Goal: Information Seeking & Learning: Understand process/instructions

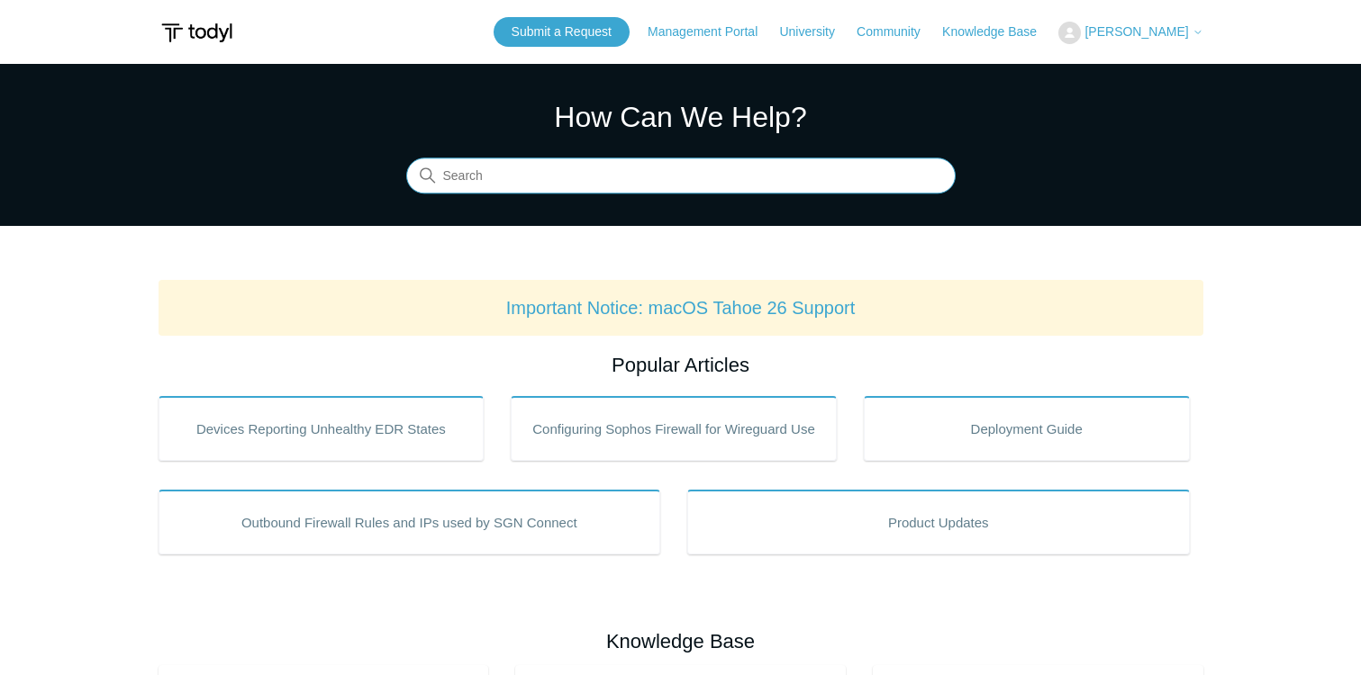
click at [521, 170] on input "Search" at bounding box center [680, 177] width 549 height 36
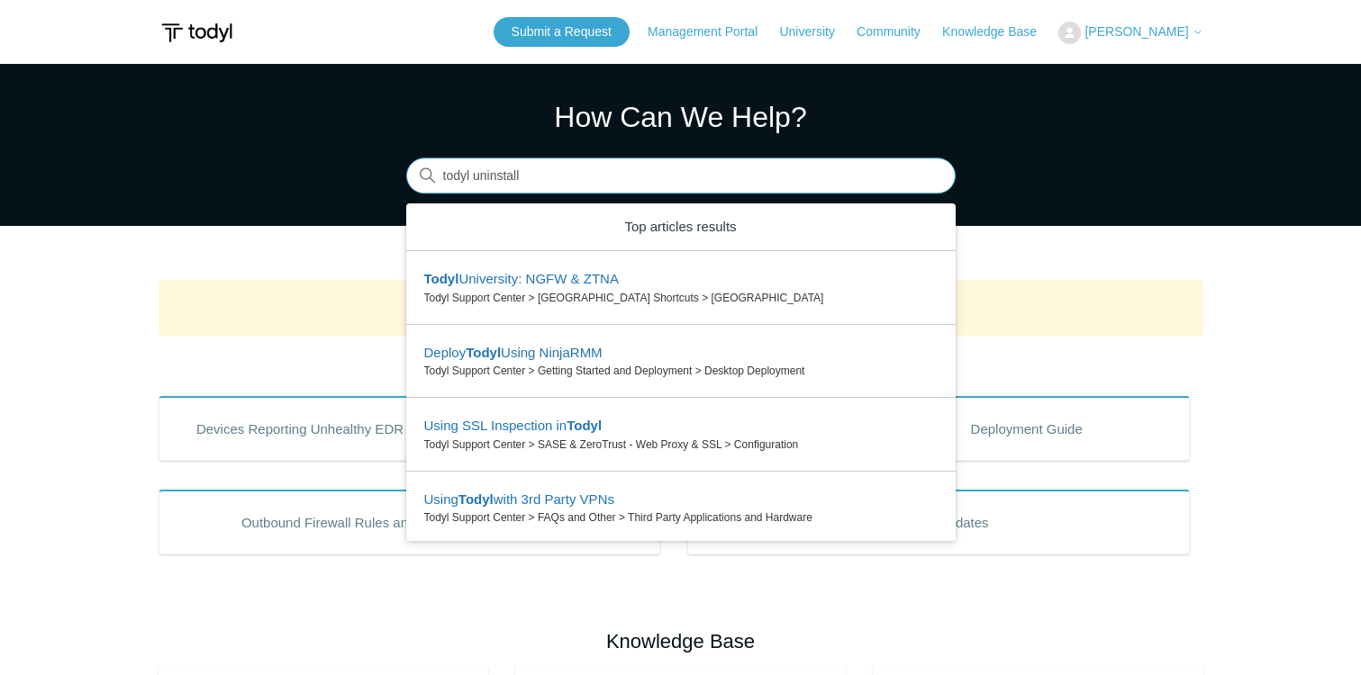
type input "todyl uninstall"
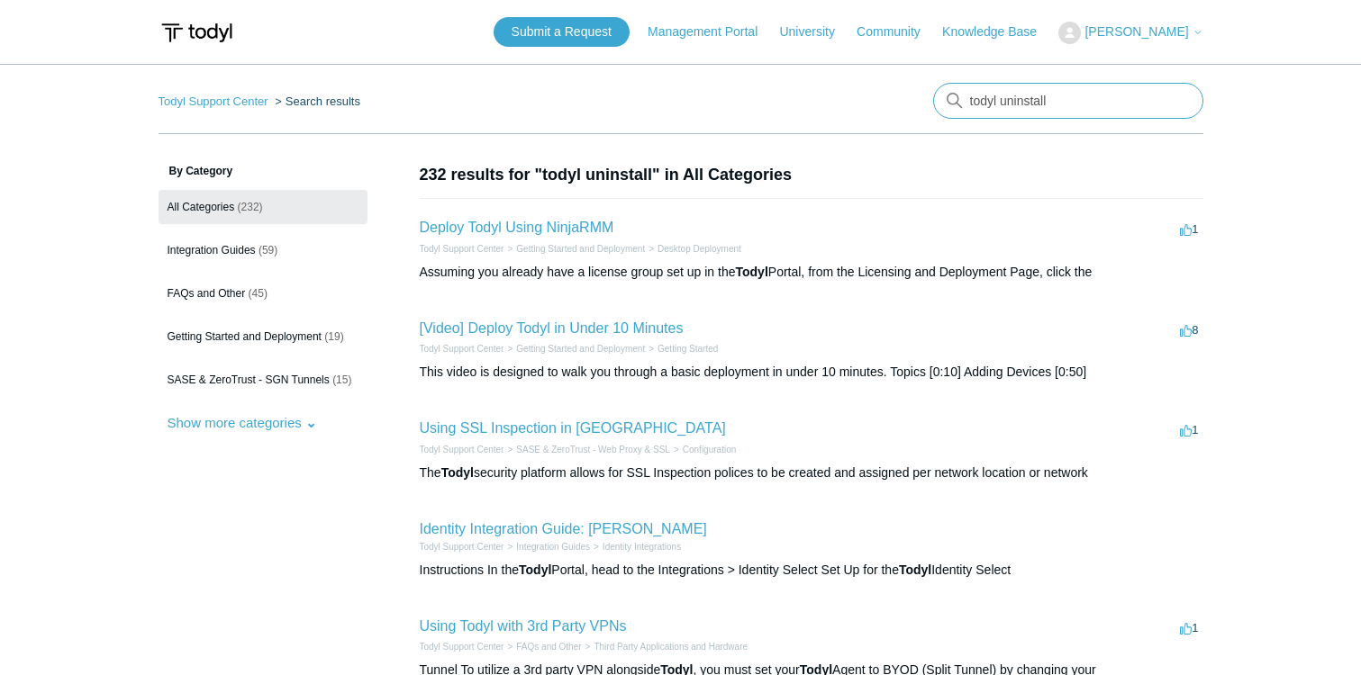
click at [1074, 97] on input "todyl uninstall" at bounding box center [1068, 101] width 270 height 36
drag, startPoint x: 1074, startPoint y: 100, endPoint x: 938, endPoint y: 115, distance: 136.9
click at [947, 116] on input "todyl uninstall" at bounding box center [1068, 101] width 270 height 36
type input "uninstal"
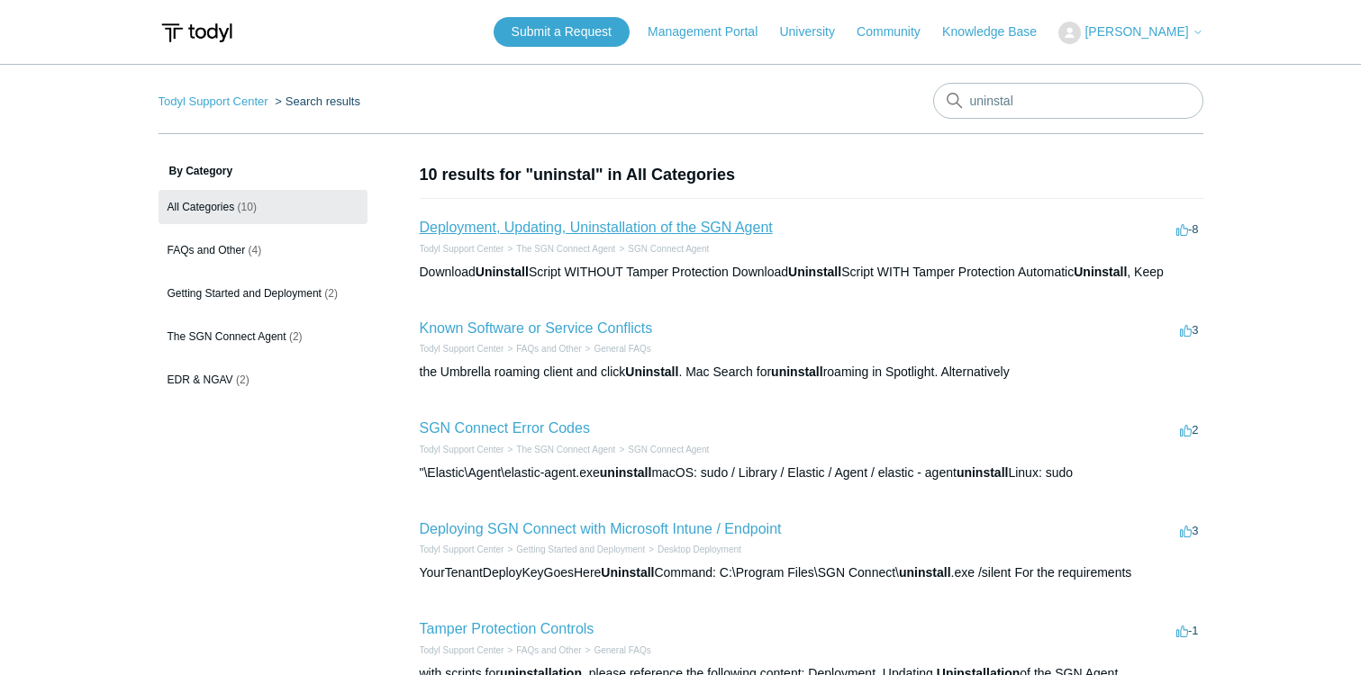
click at [605, 226] on link "Deployment, Updating, Uninstallation of the SGN Agent" at bounding box center [596, 227] width 353 height 15
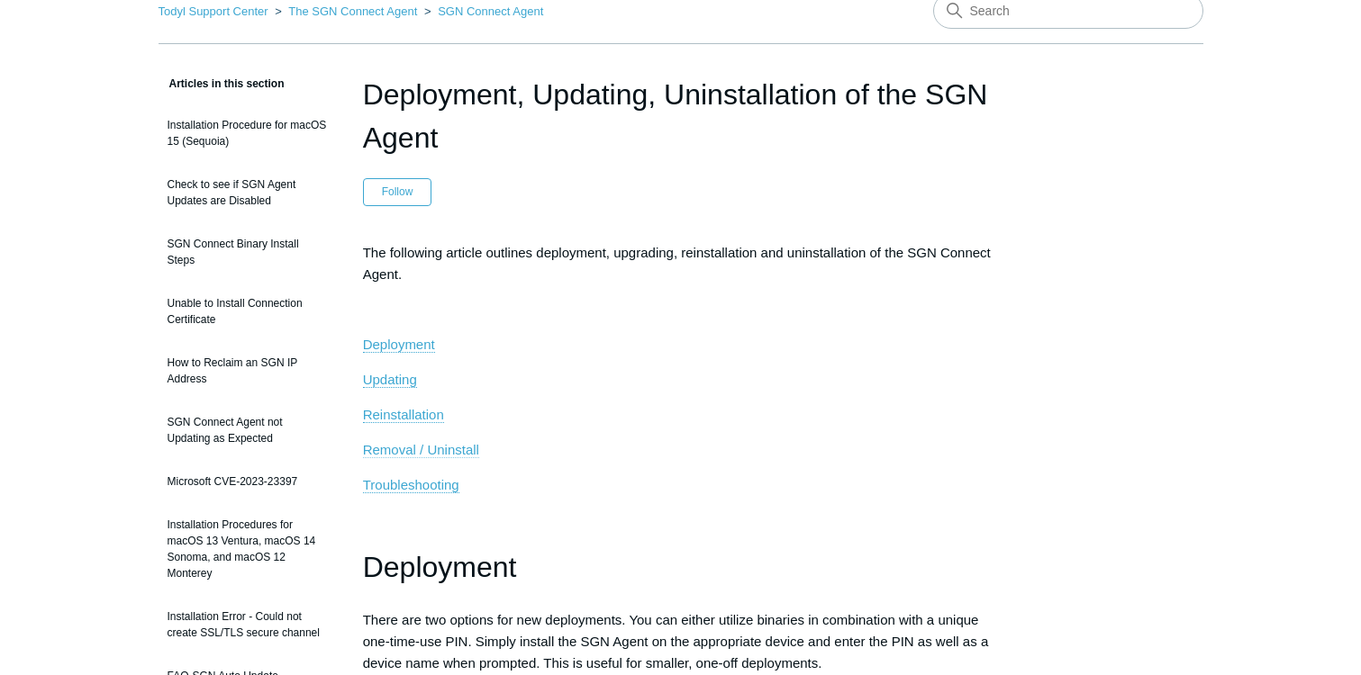
click at [431, 450] on span "Removal / Uninstall" at bounding box center [421, 449] width 116 height 15
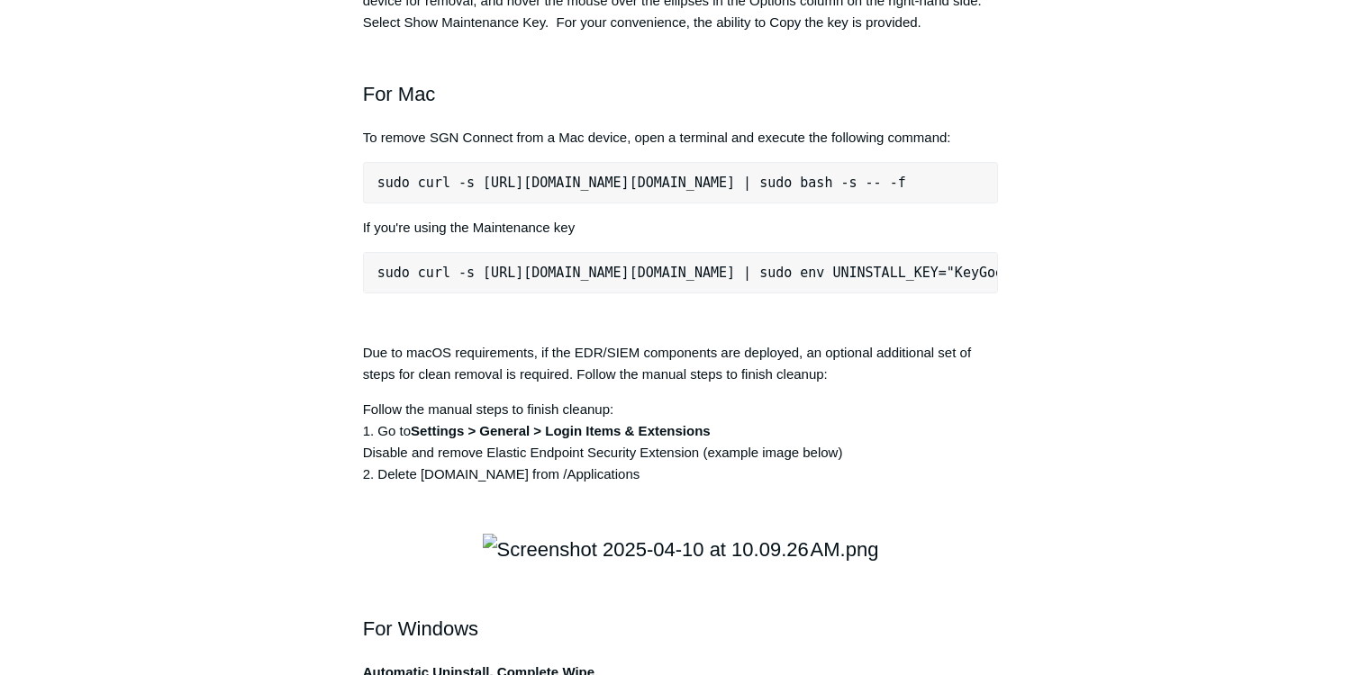
scroll to position [2423, 0]
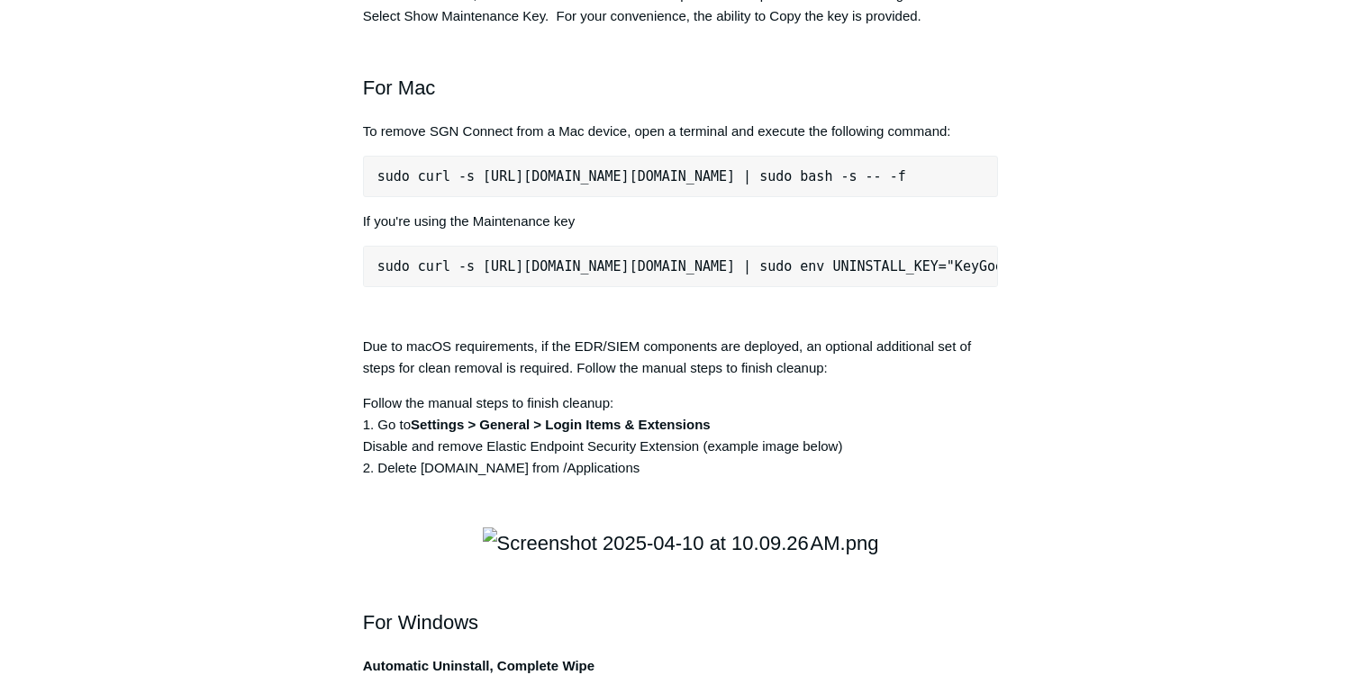
drag, startPoint x: 976, startPoint y: 439, endPoint x: 370, endPoint y: 444, distance: 606.2
click at [370, 197] on pre "sudo curl -s https://portal.todyl.com/tools/MacUninstall.sh | sudo bash -s -- -f" at bounding box center [681, 176] width 636 height 41
drag, startPoint x: 370, startPoint y: 444, endPoint x: 390, endPoint y: 439, distance: 20.5
copy pre "sudo curl -s https://portal.todyl.com/tools/MacUninstall.sh | sudo bash -s -- -f"
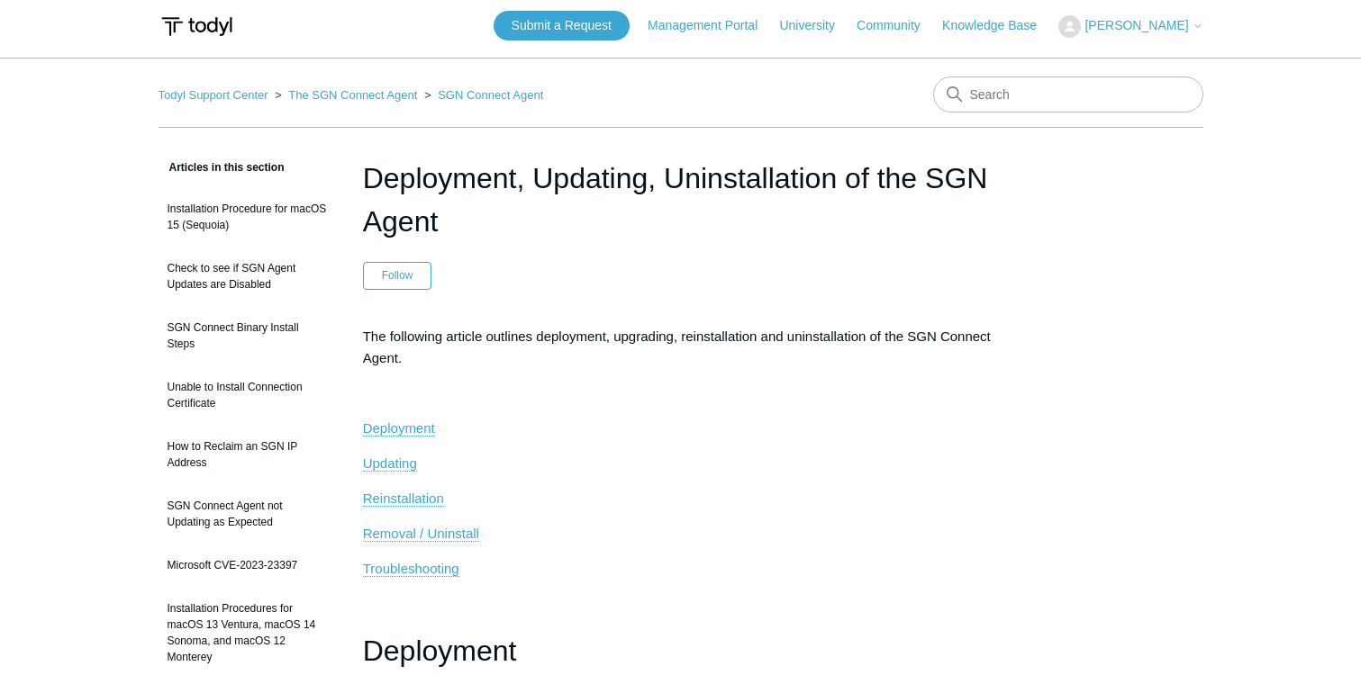
scroll to position [0, 0]
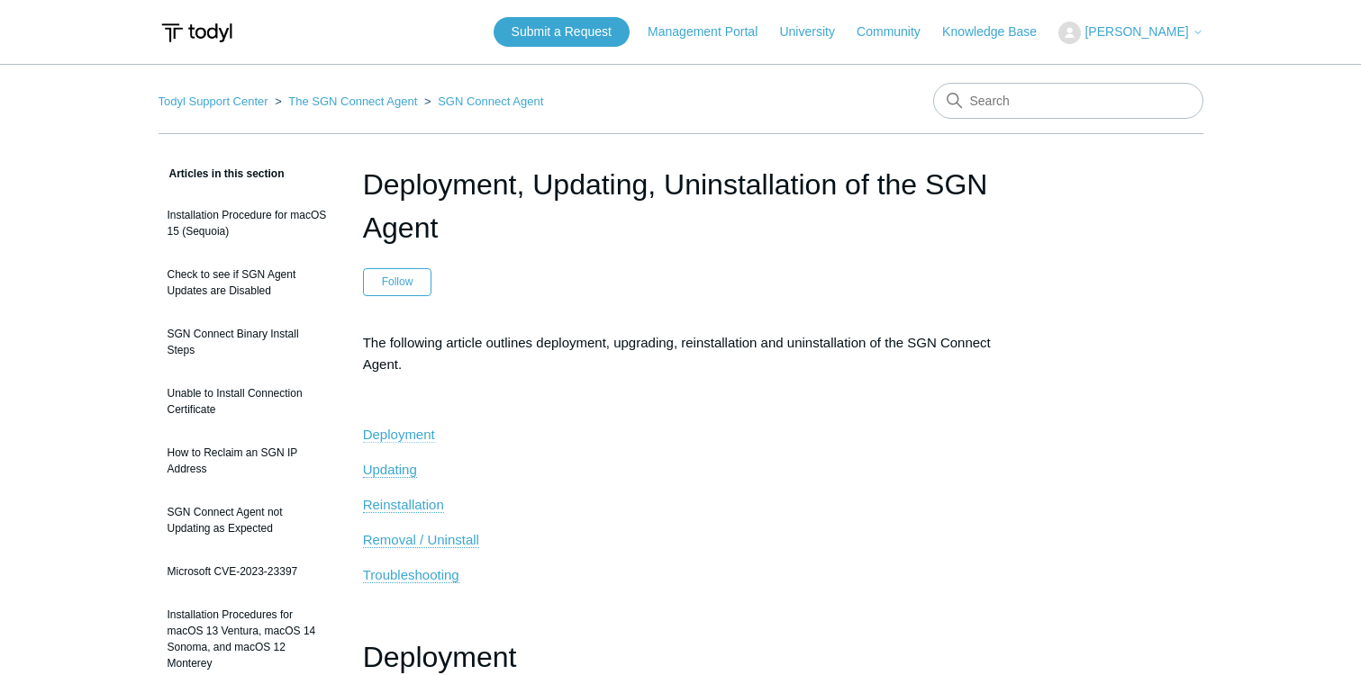
click at [385, 428] on span "Deployment" at bounding box center [399, 434] width 72 height 15
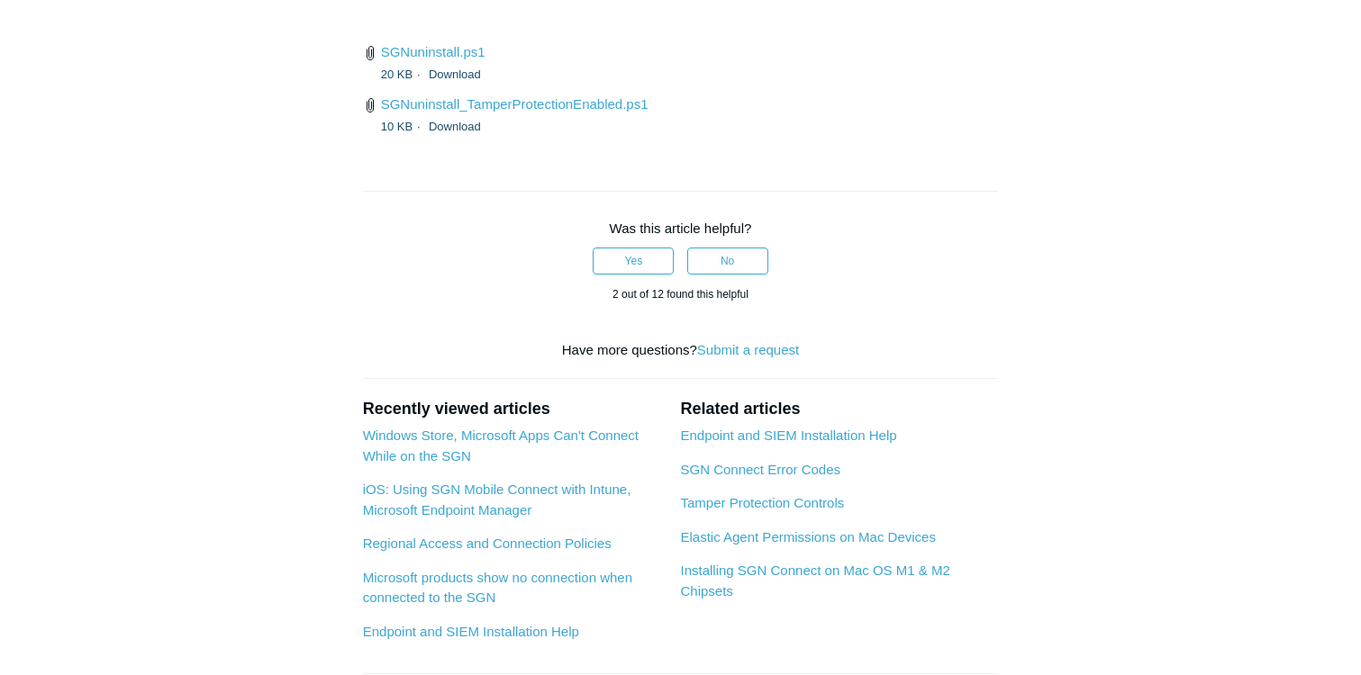
scroll to position [4503, 0]
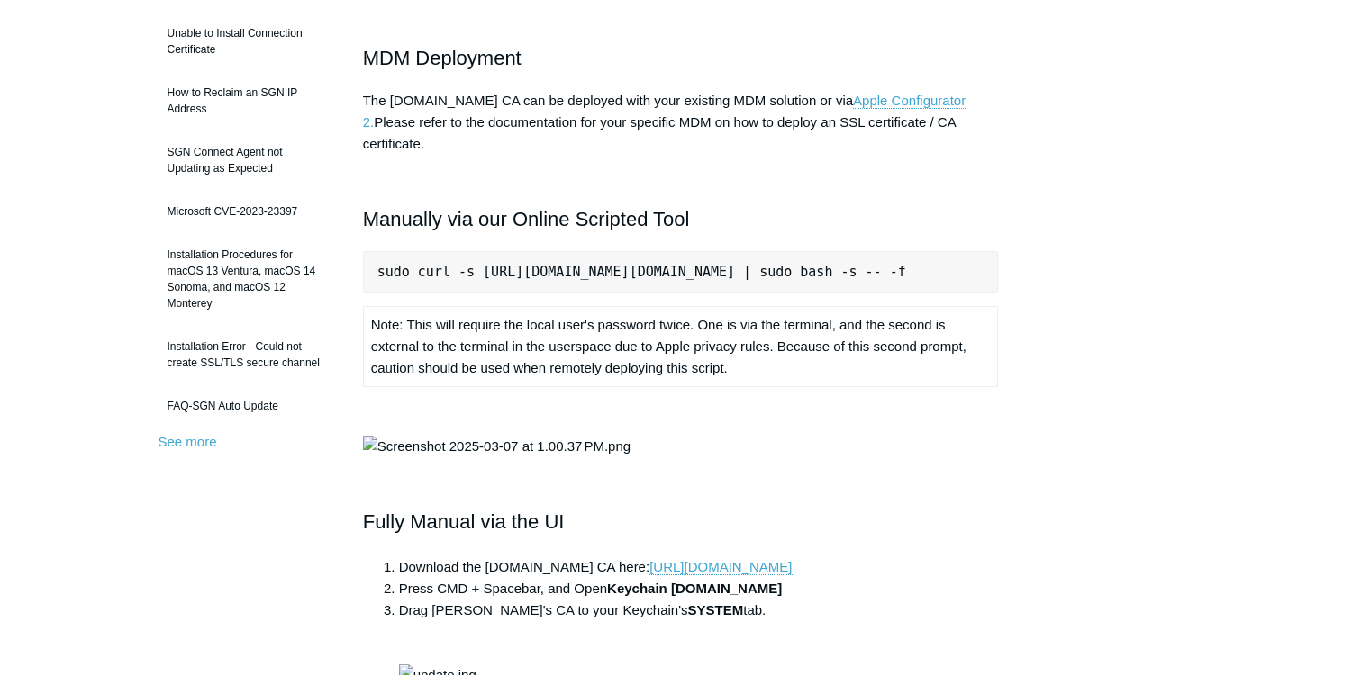
drag, startPoint x: 986, startPoint y: 251, endPoint x: 374, endPoint y: 249, distance: 612.4
click at [374, 251] on pre "sudo curl -s https://download.todyl.com/misc/macOS-install-CA.sh | sudo bash -s…" at bounding box center [681, 271] width 636 height 41
copy pre "sudo curl -s https://download.todyl.com/misc/macOS-install-CA.sh | sudo bash -s…"
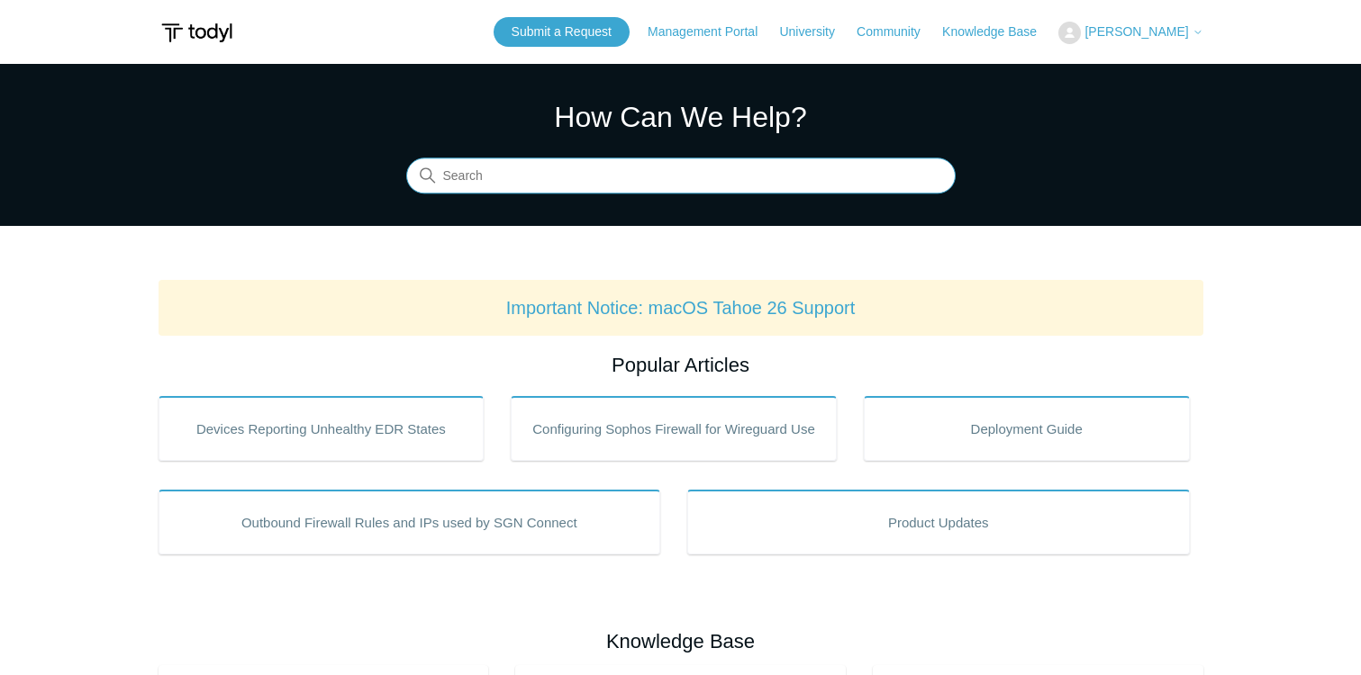
click at [557, 176] on input "Search" at bounding box center [680, 177] width 549 height 36
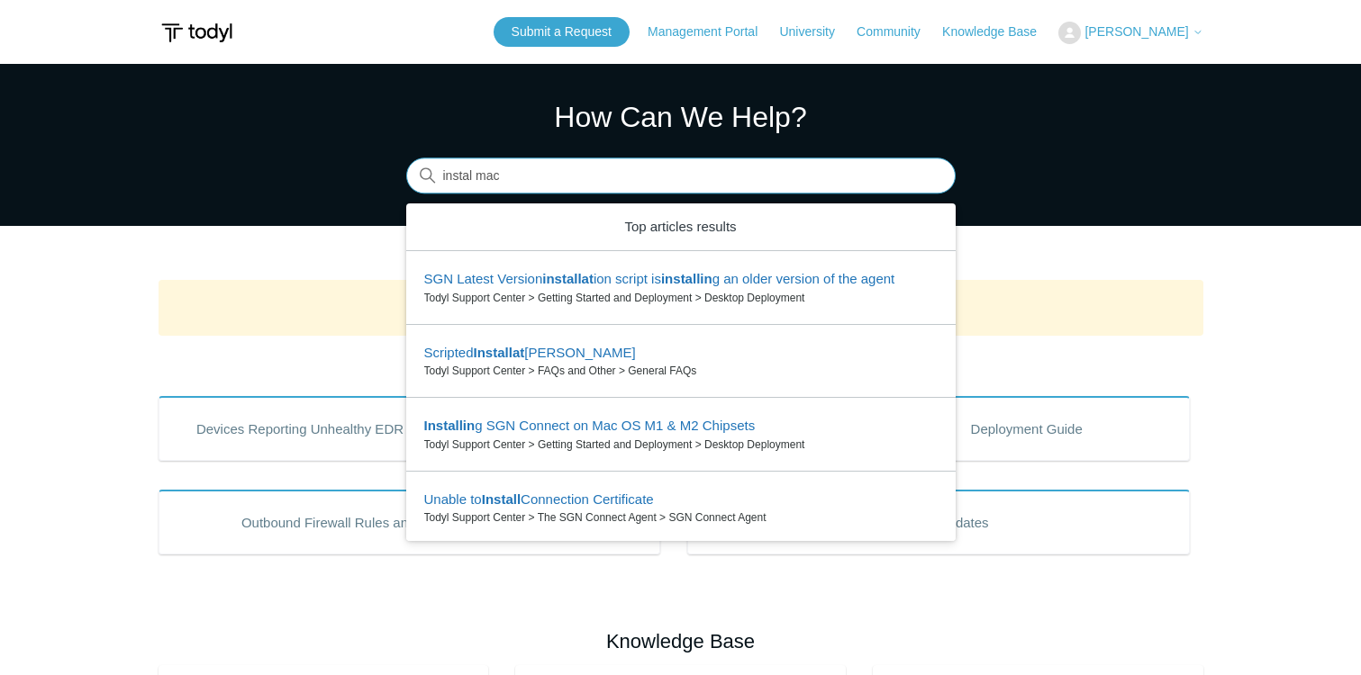
type input "instal mac"
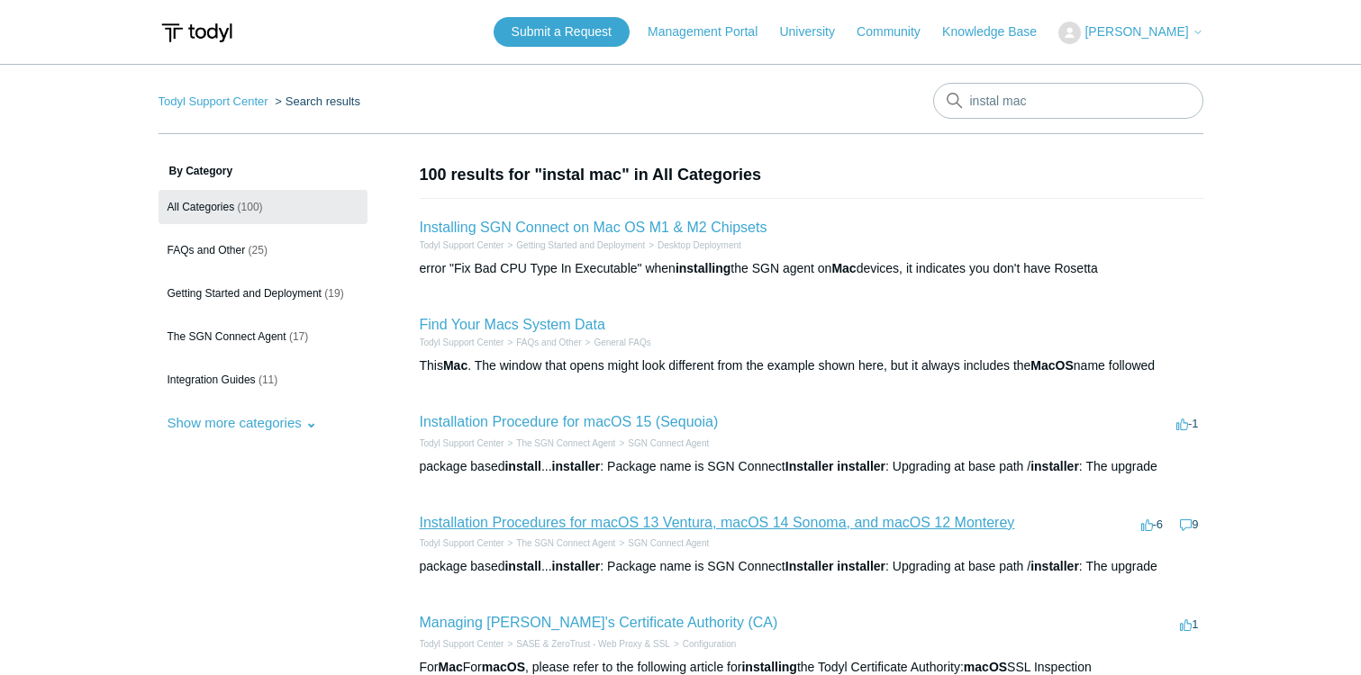
click at [616, 525] on link "Installation Procedures for macOS 13 Ventura, macOS 14 Sonoma, and macOS 12 Mon…" at bounding box center [717, 522] width 595 height 15
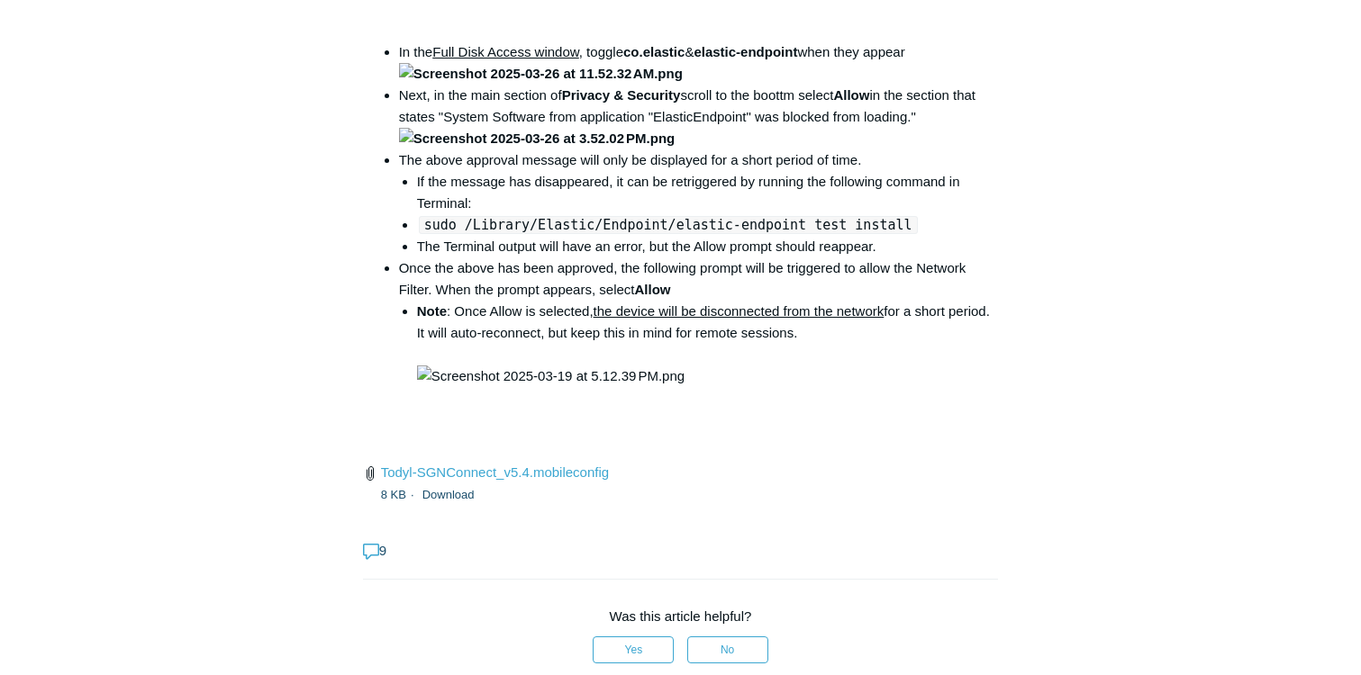
scroll to position [2702, 0]
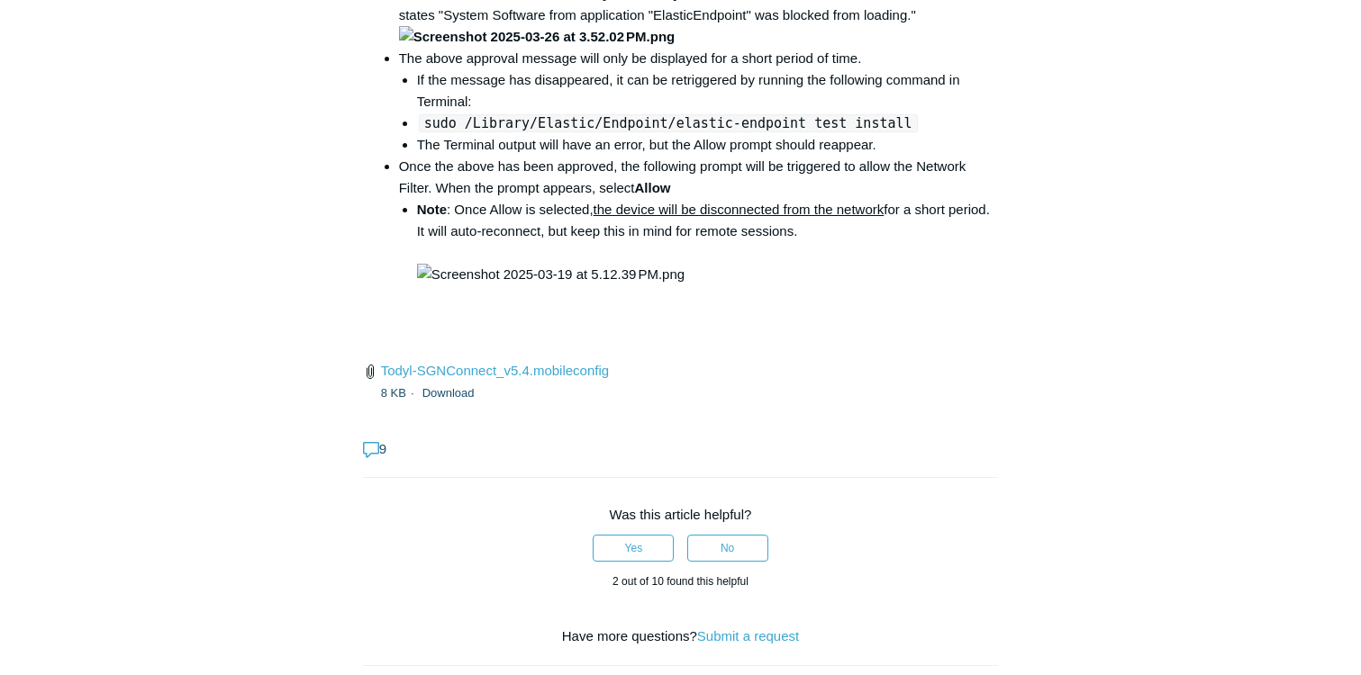
drag, startPoint x: 889, startPoint y: 296, endPoint x: 618, endPoint y: 293, distance: 271.1
copy code "open /Library/PrivilegedHelperTools/"
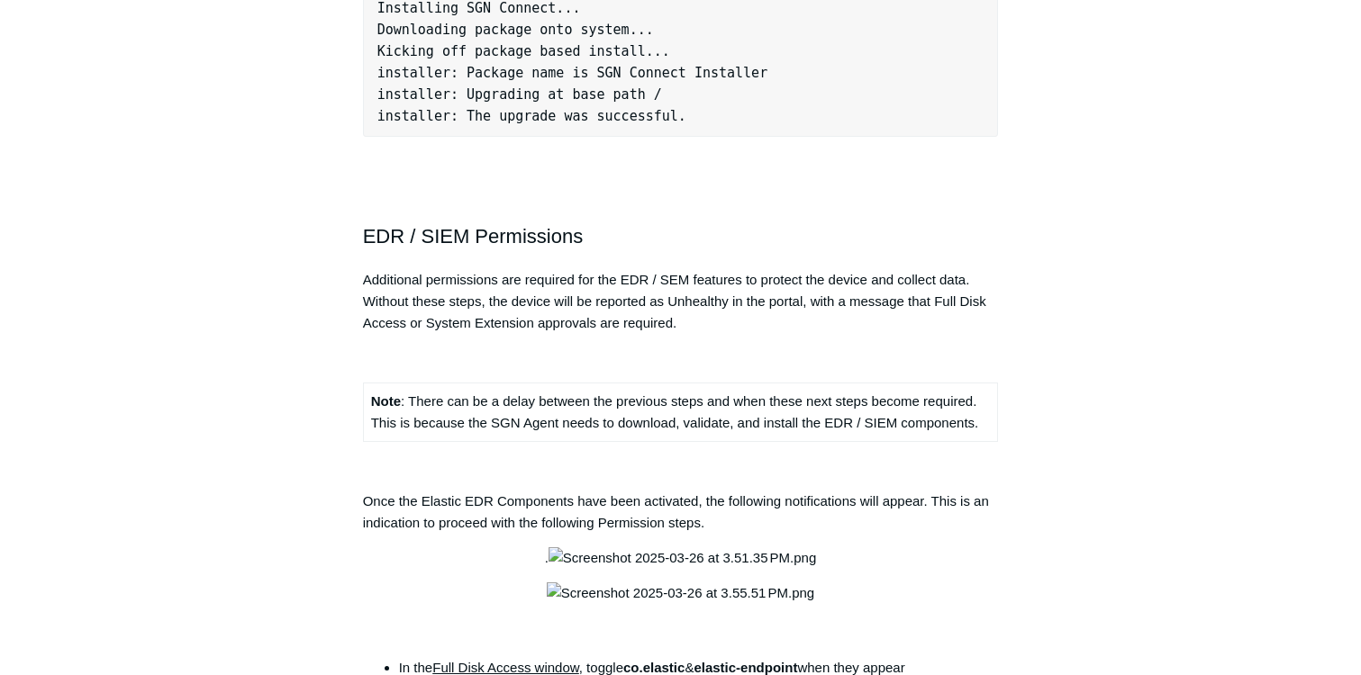
scroll to position [2162, 0]
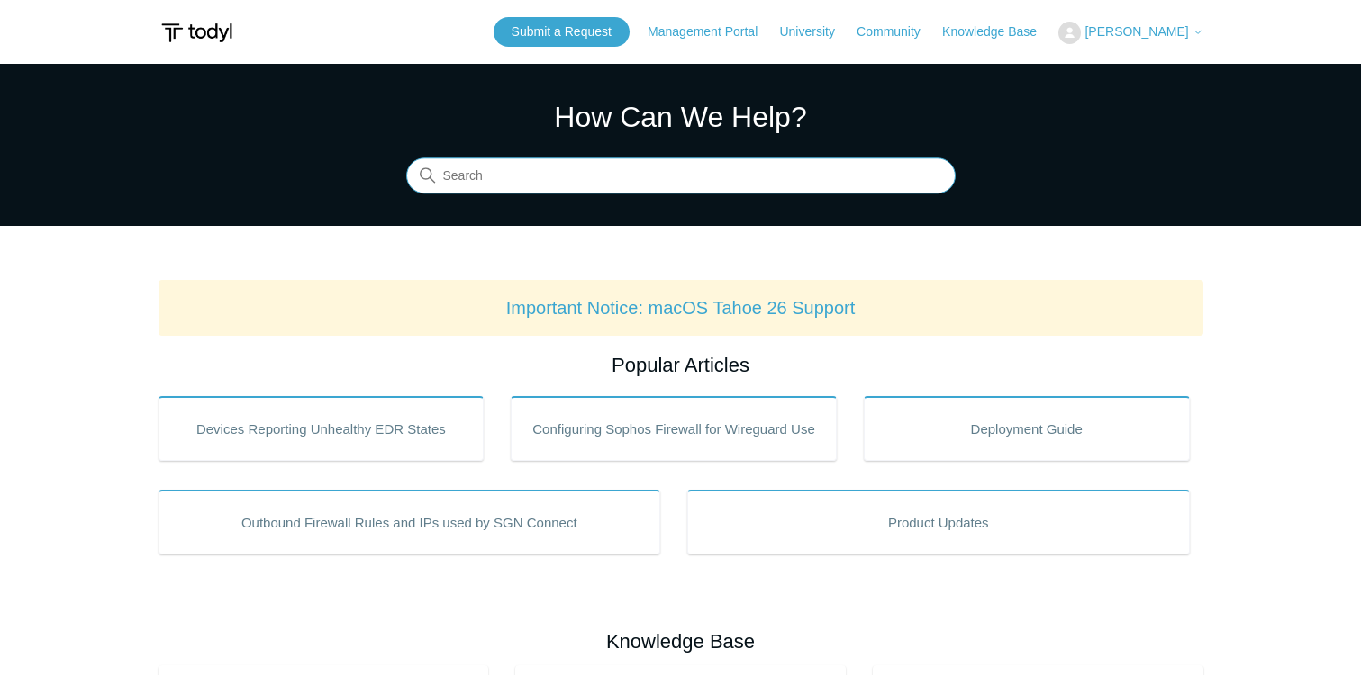
click at [545, 176] on input "Search" at bounding box center [680, 177] width 549 height 36
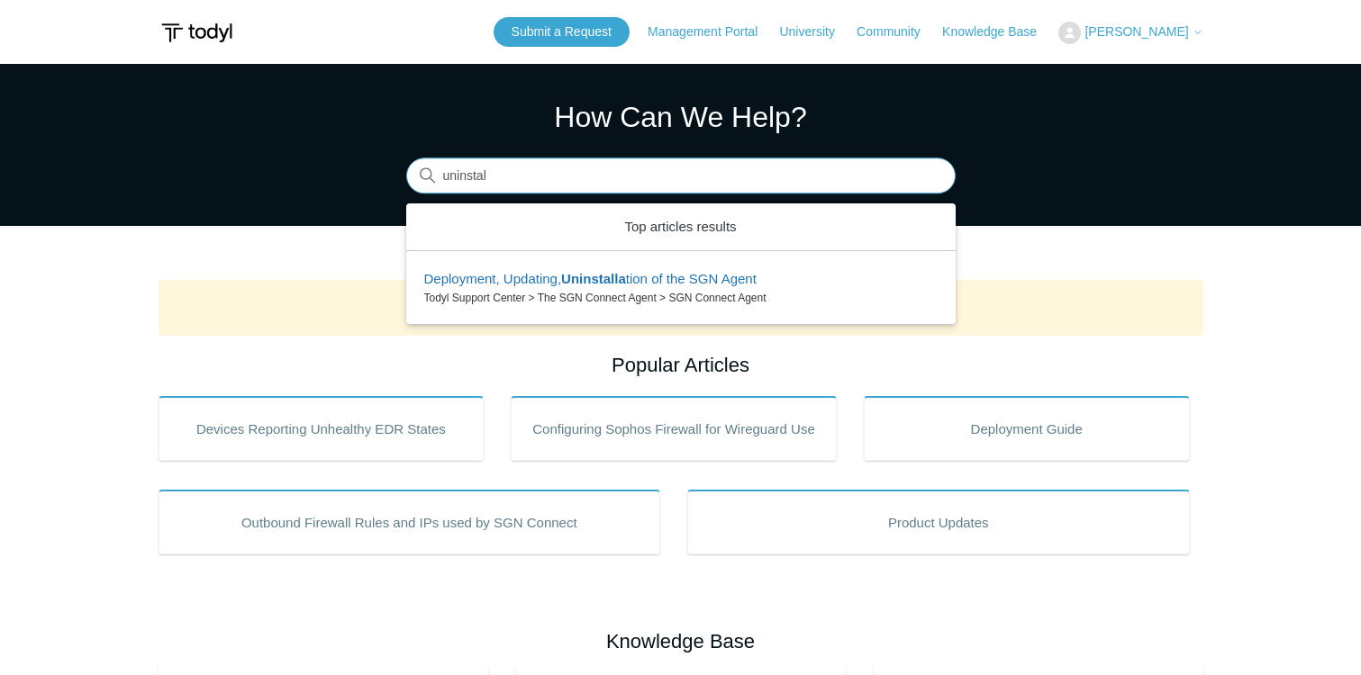
type input "uninstal"
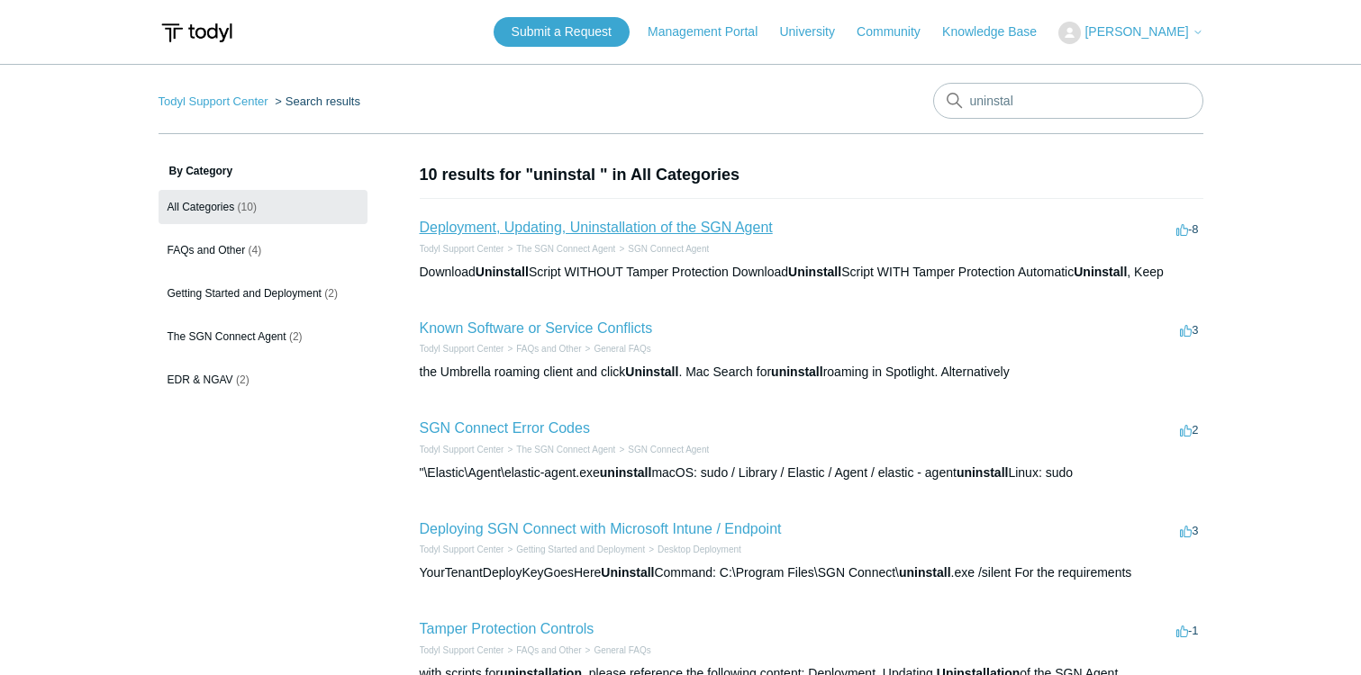
click at [569, 228] on link "Deployment, Updating, Uninstallation of the SGN Agent" at bounding box center [596, 227] width 353 height 15
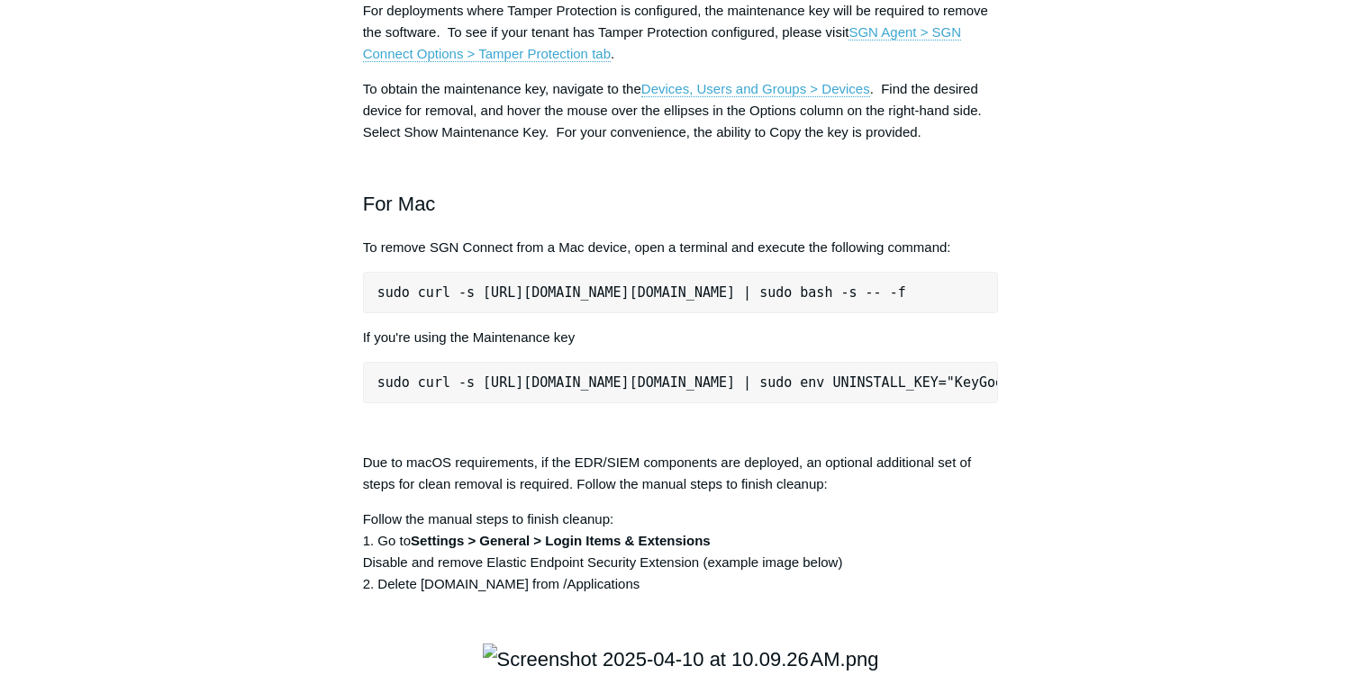
scroll to position [2432, 0]
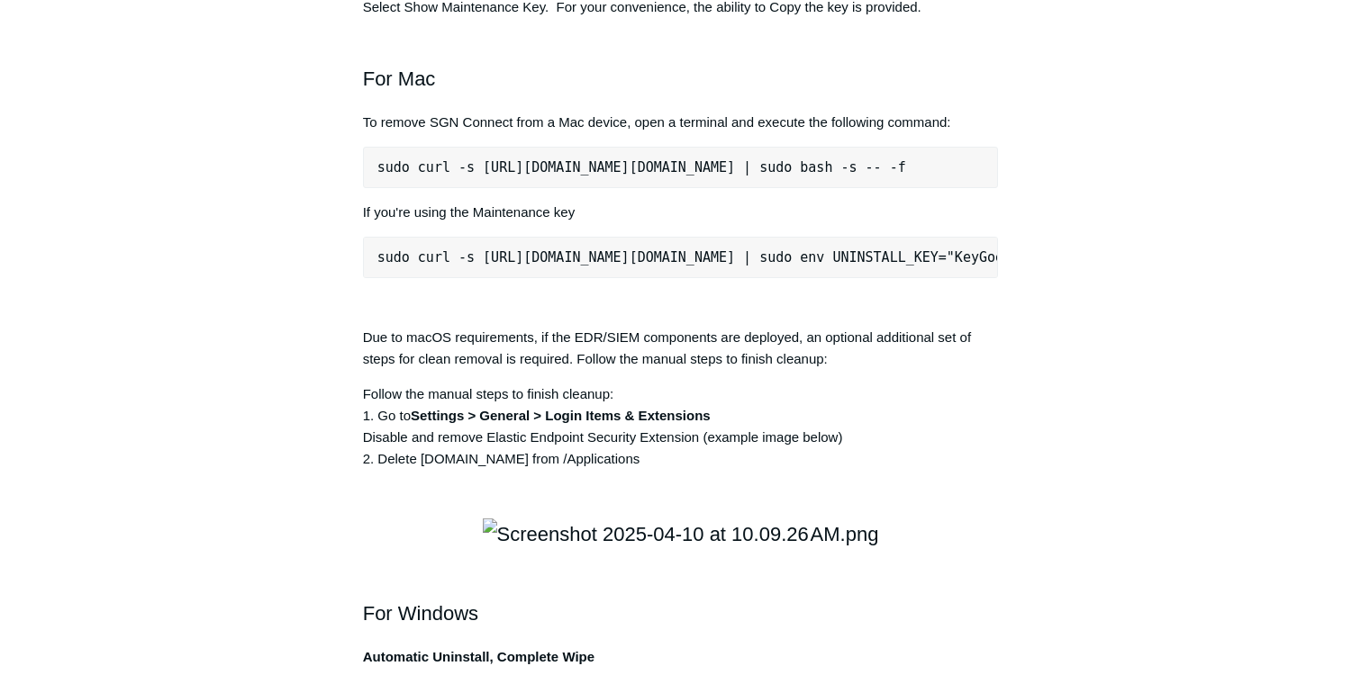
drag, startPoint x: 975, startPoint y: 429, endPoint x: 376, endPoint y: 430, distance: 599.8
click at [376, 188] on pre "sudo curl -s [URL][DOMAIN_NAME][DOMAIN_NAME] | sudo bash -s -- -f" at bounding box center [681, 167] width 636 height 41
copy pre "sudo curl -s [URL][DOMAIN_NAME][DOMAIN_NAME] | sudo bash -s -- -f"
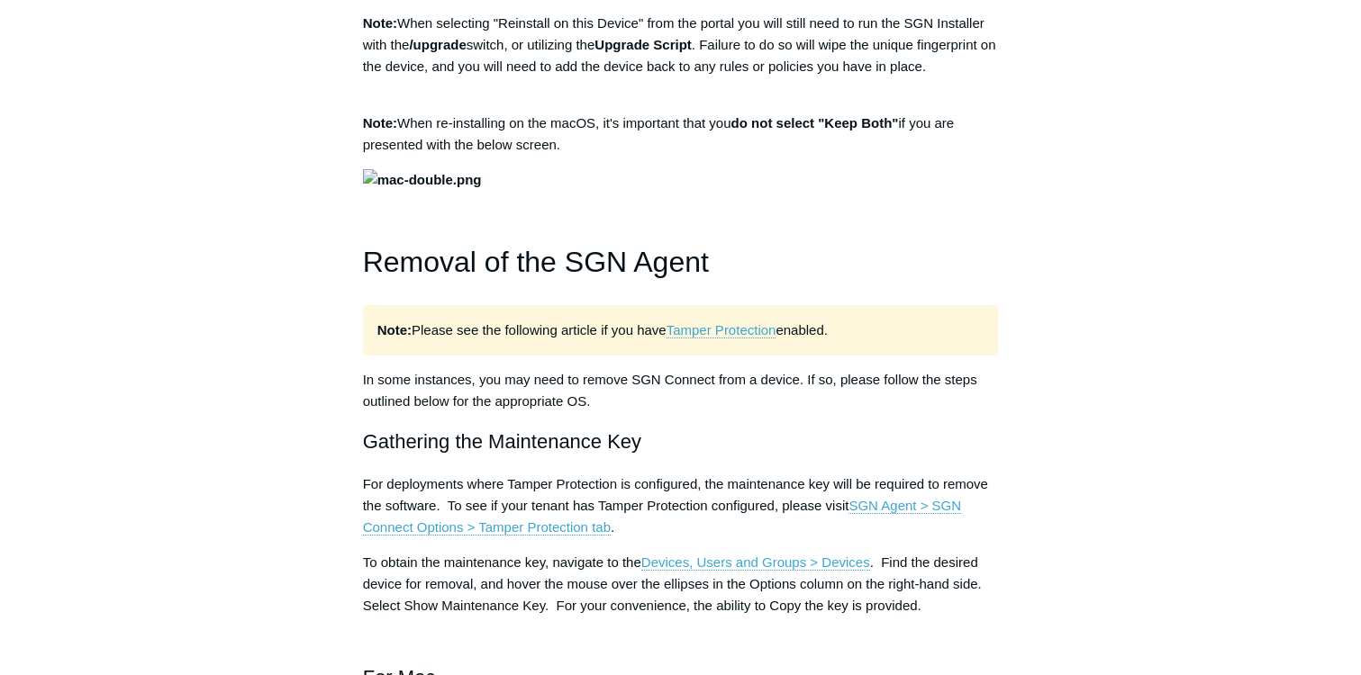
scroll to position [1801, 0]
